Goal: Find specific page/section: Find specific page/section

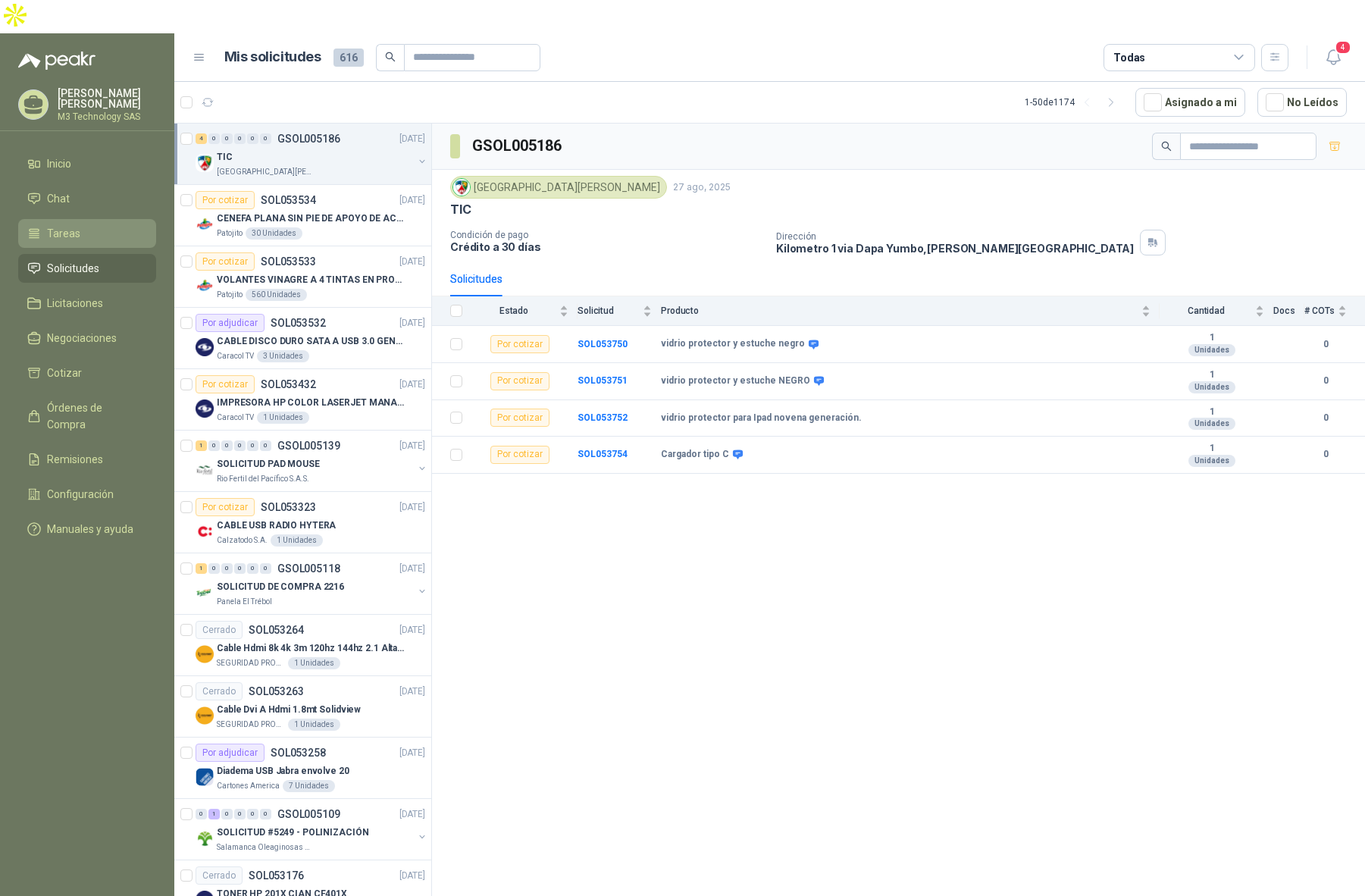
click at [88, 225] on li "Tareas" at bounding box center [87, 233] width 119 height 17
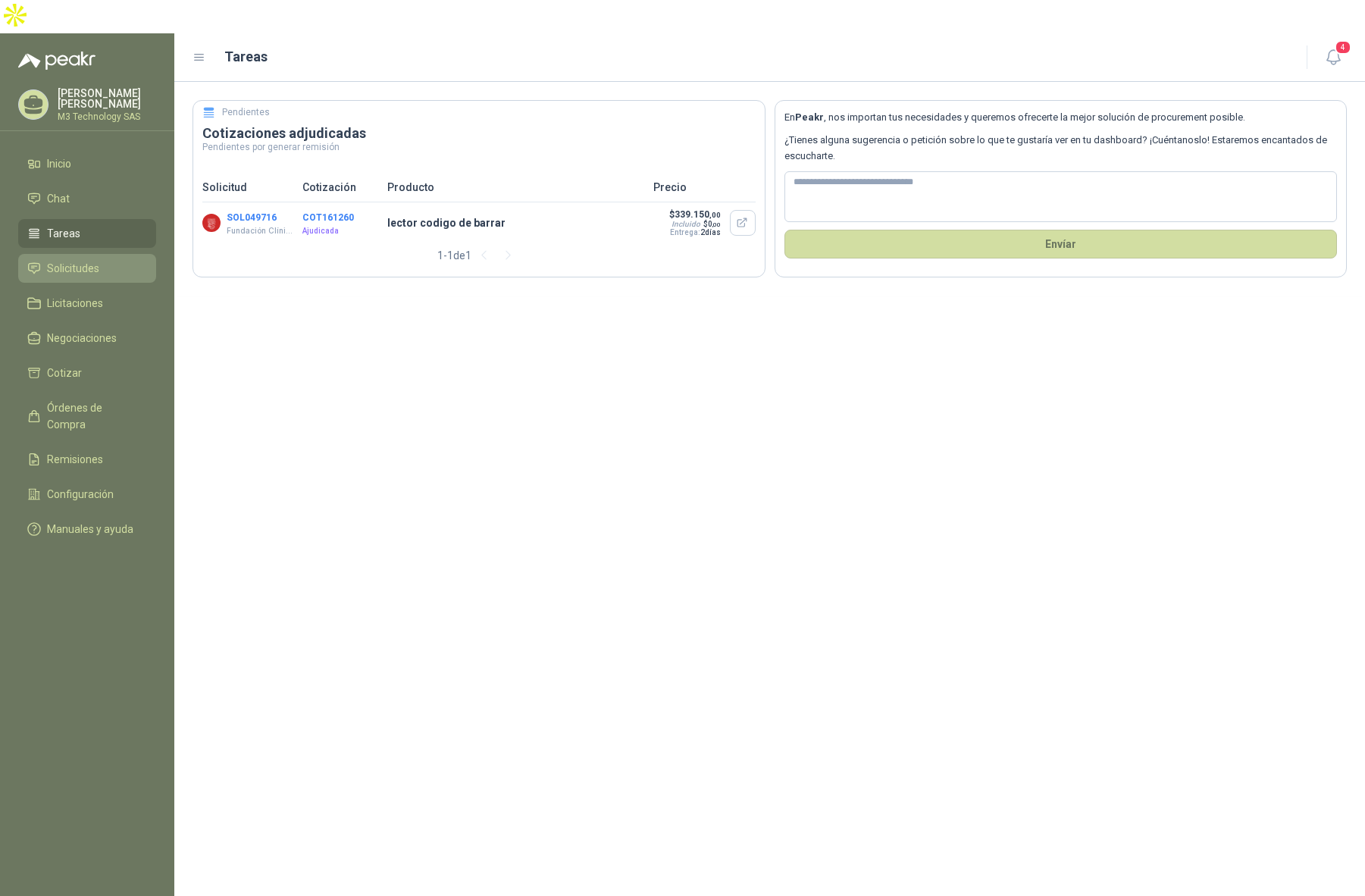
click at [111, 260] on li "Solicitudes" at bounding box center [87, 268] width 119 height 17
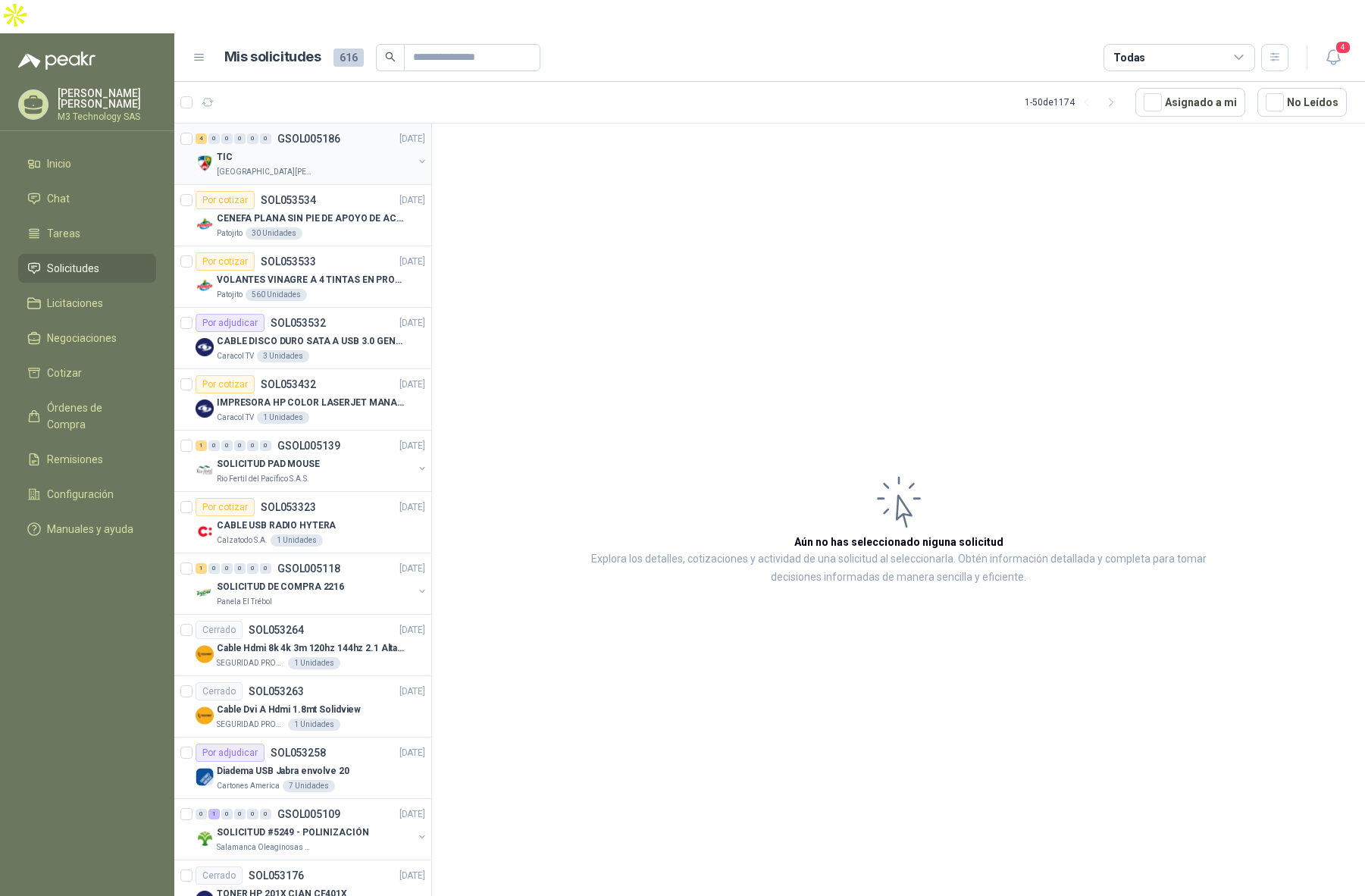
click at [335, 166] on div "[GEOGRAPHIC_DATA][PERSON_NAME]" at bounding box center [315, 171] width 197 height 12
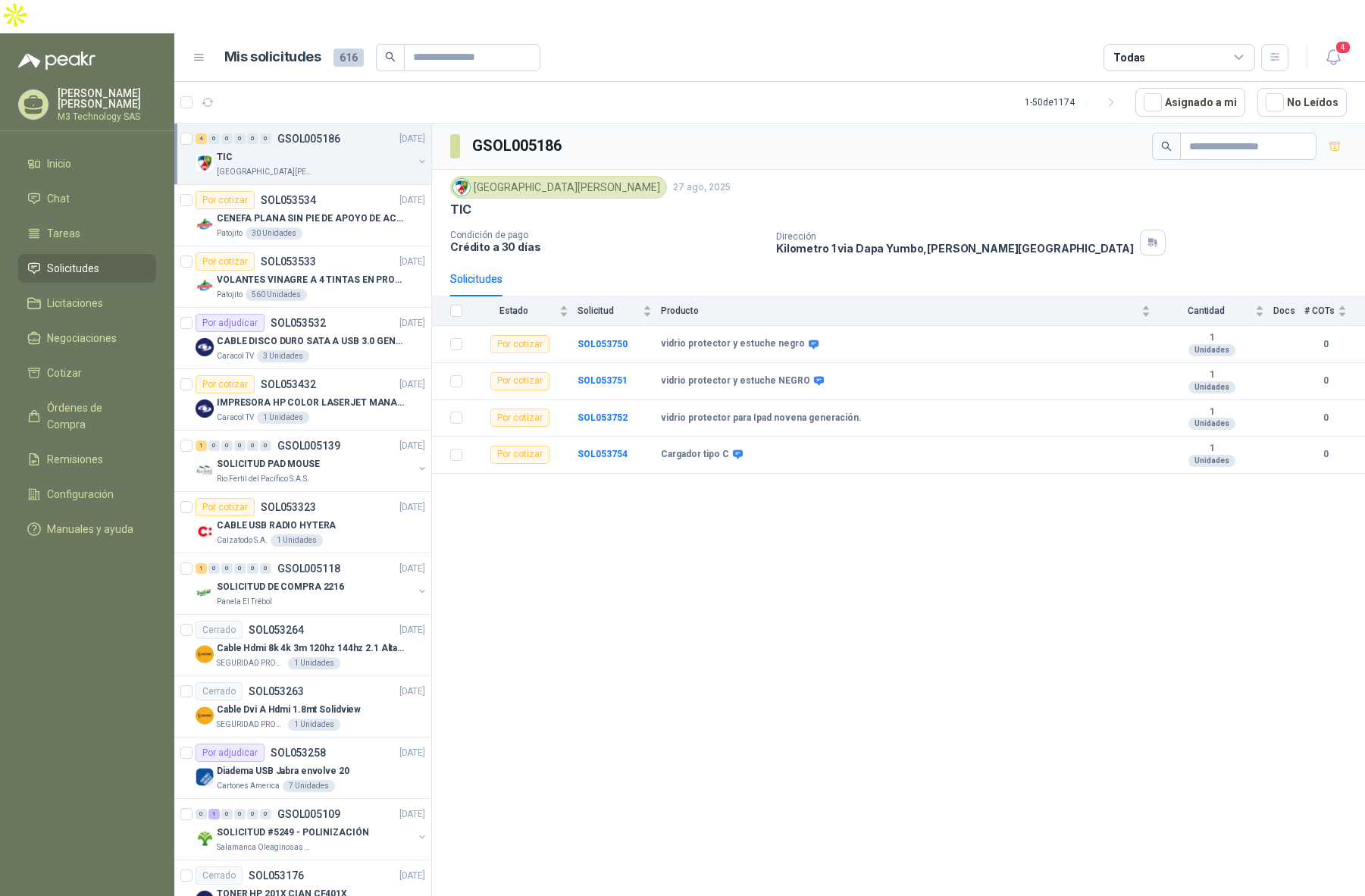
click at [675, 572] on div "GSOL005186 [GEOGRAPHIC_DATA][PERSON_NAME] [DATE] TIC Condición de pago Crédito …" at bounding box center [899, 529] width 934 height 811
click at [300, 148] on div "TIC" at bounding box center [315, 157] width 197 height 18
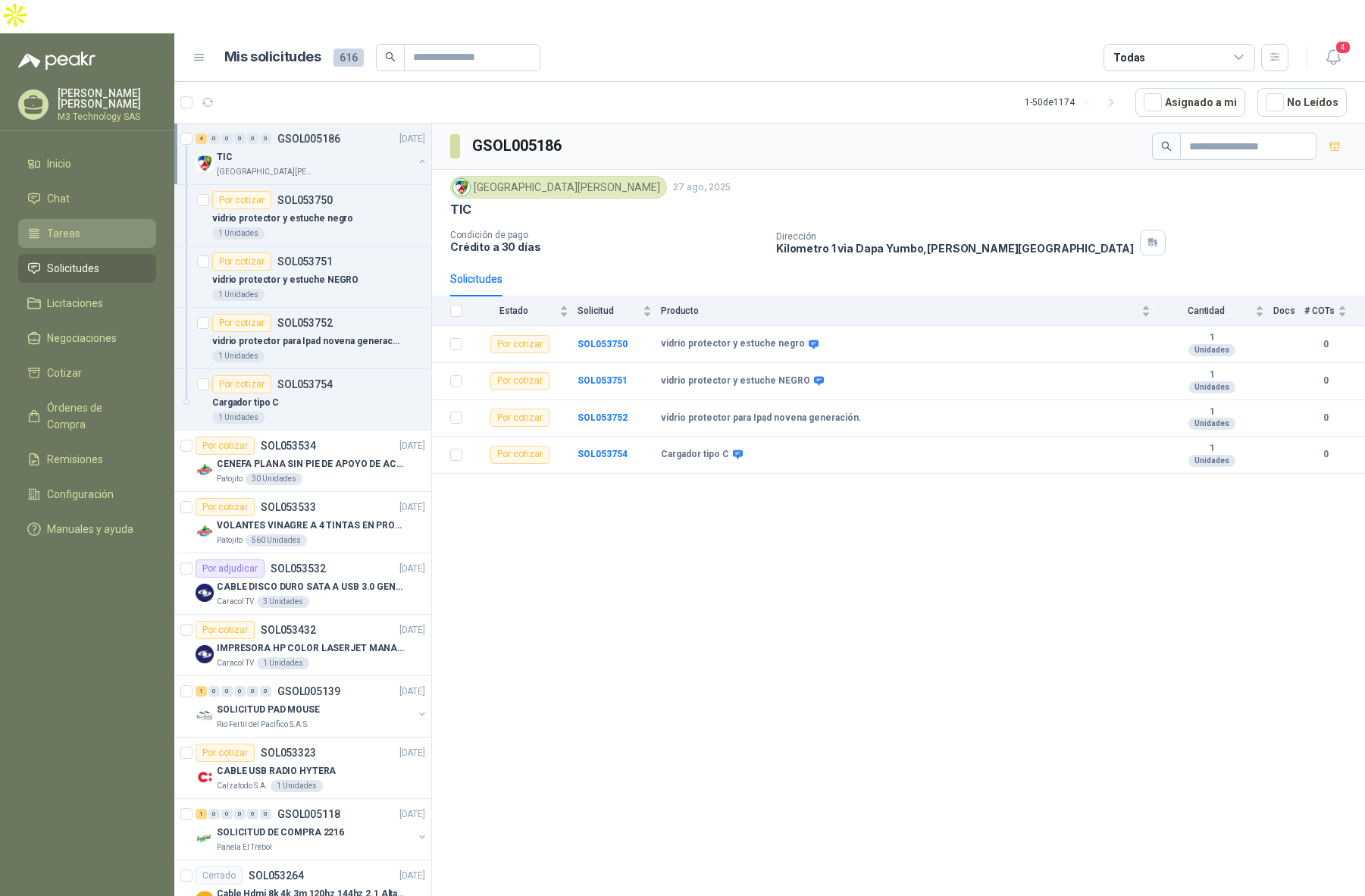
click at [71, 225] on span "Tareas" at bounding box center [63, 233] width 33 height 17
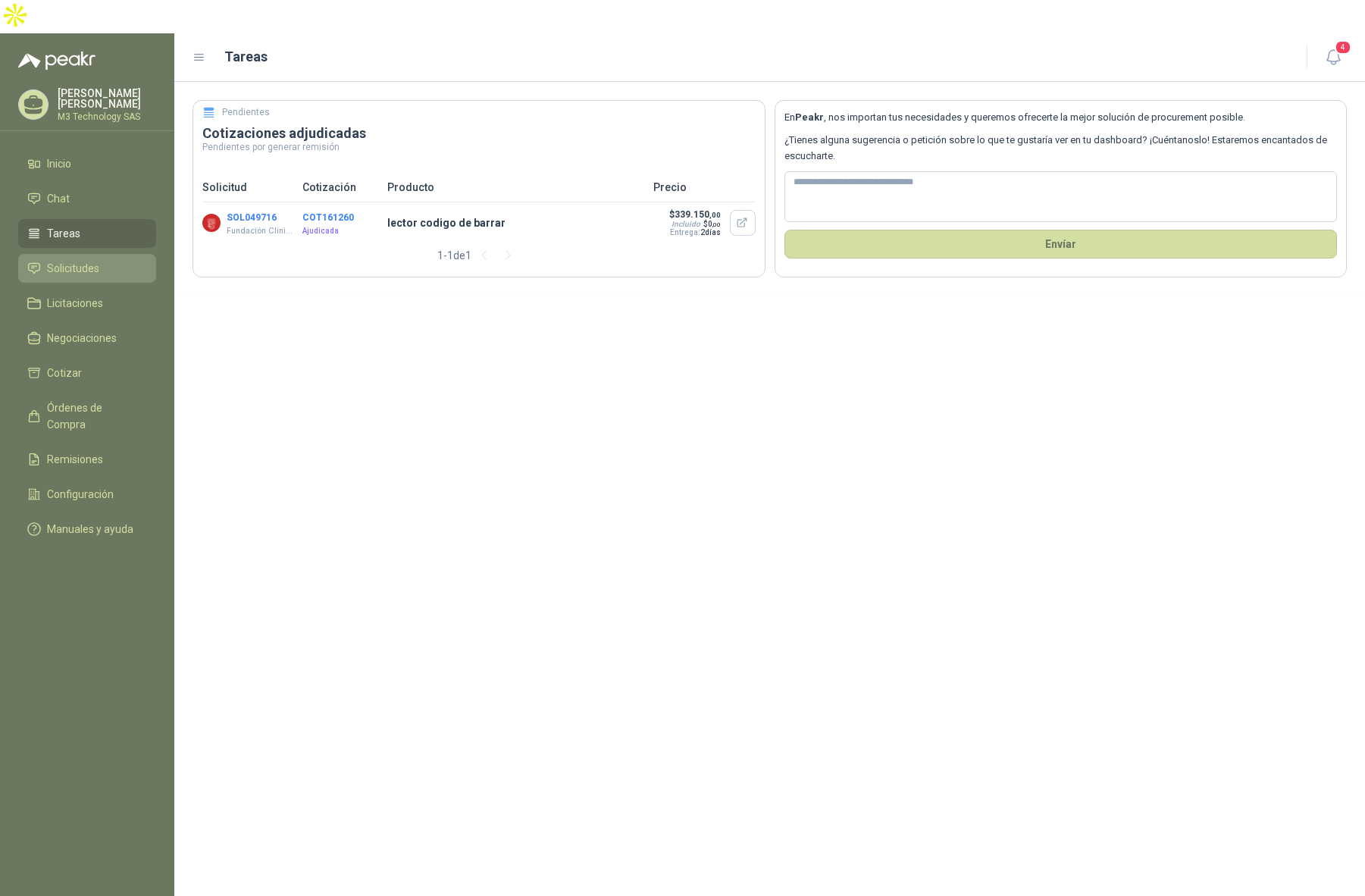
click at [96, 260] on span "Solicitudes" at bounding box center [73, 268] width 52 height 17
